Goal: Task Accomplishment & Management: Manage account settings

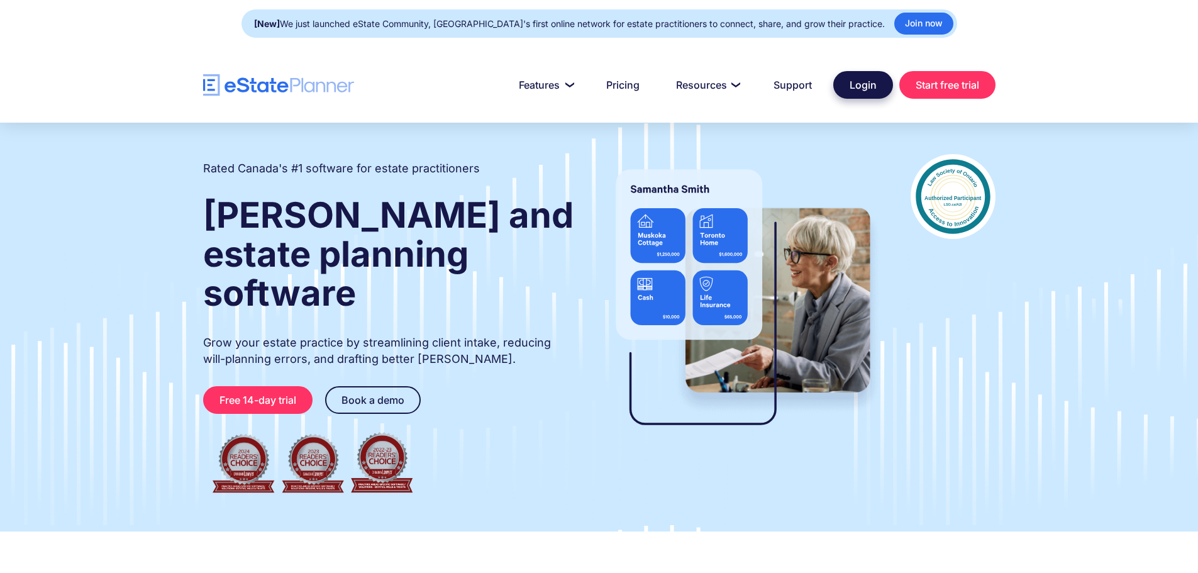
click at [854, 92] on link "Login" at bounding box center [863, 85] width 60 height 28
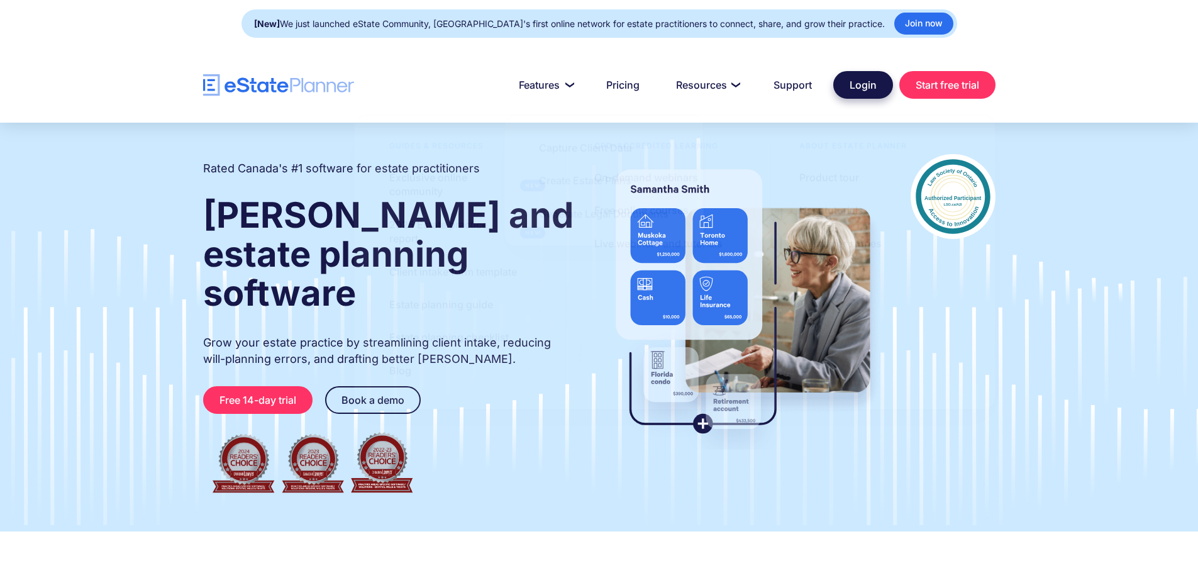
click at [870, 87] on link "Login" at bounding box center [863, 85] width 60 height 28
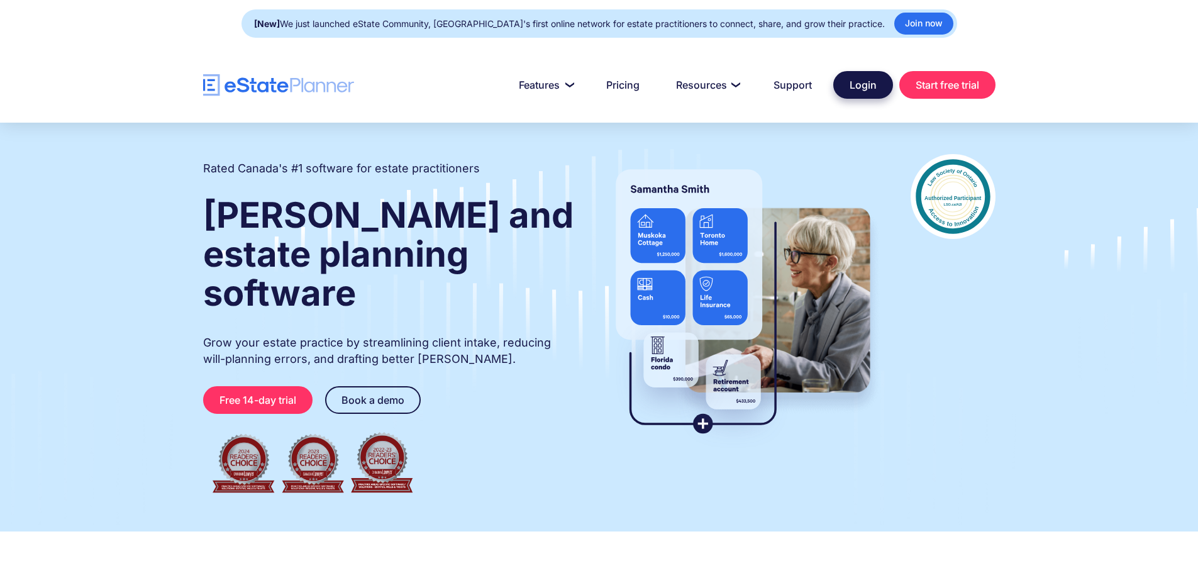
click at [847, 85] on link "Login" at bounding box center [863, 85] width 60 height 28
